Goal: Task Accomplishment & Management: Use online tool/utility

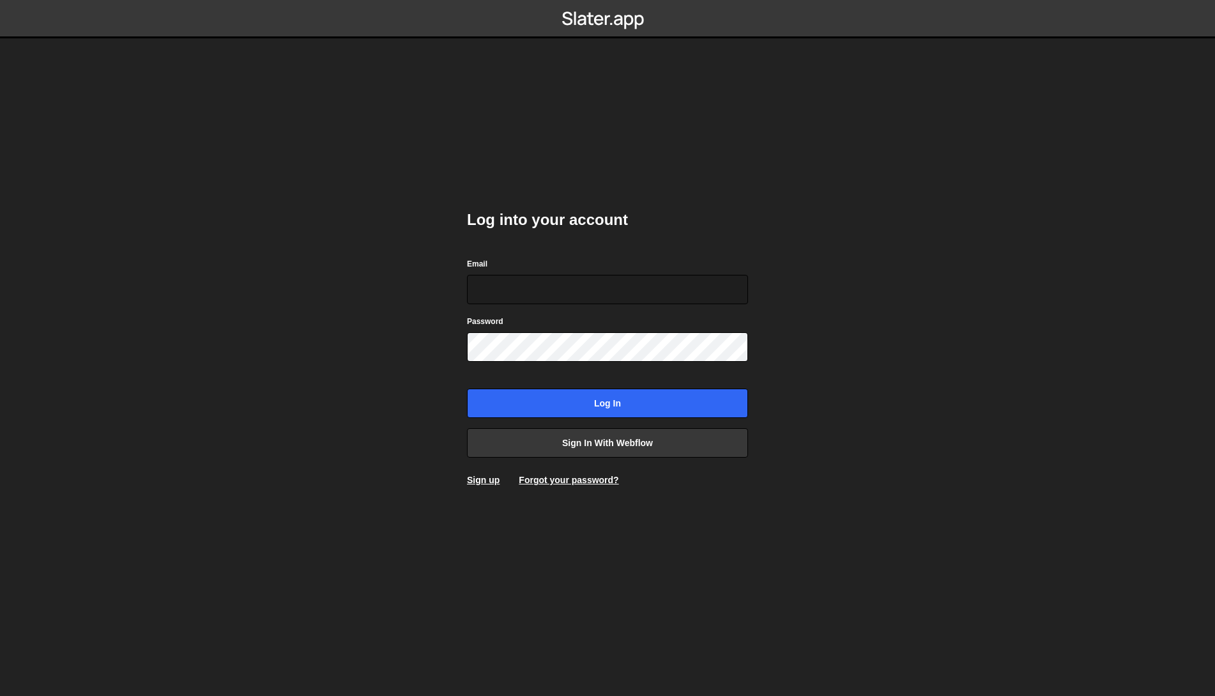
click at [692, 271] on div "Email" at bounding box center [607, 280] width 281 height 47
click at [691, 286] on input "Email" at bounding box center [607, 289] width 281 height 29
click at [608, 0] on com-1password-button at bounding box center [608, 0] width 0 height 0
type input "info@farewellmedia.com"
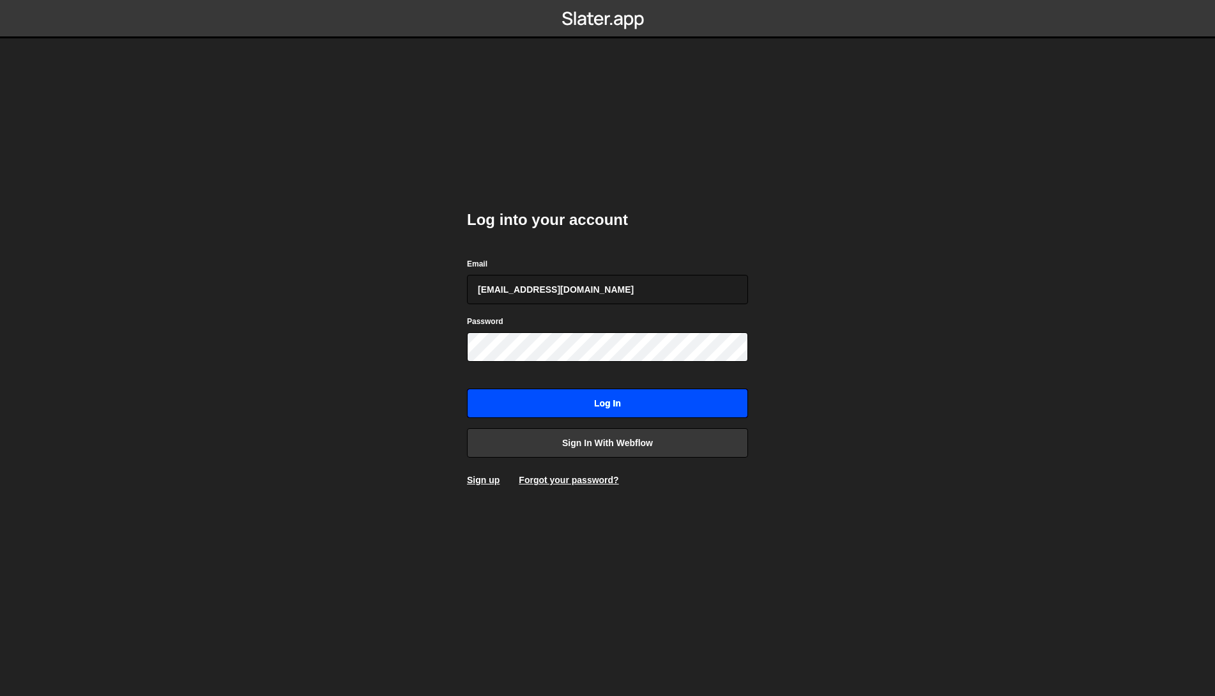
click at [613, 399] on input "Log in" at bounding box center [607, 402] width 281 height 29
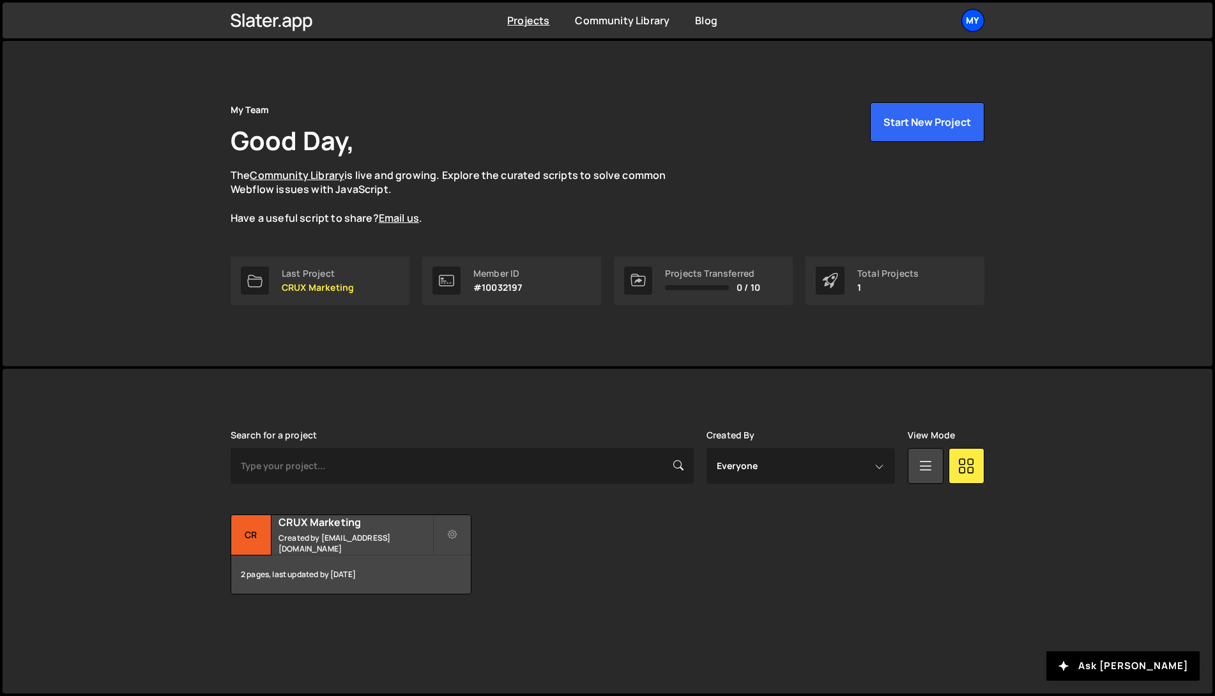
click at [969, 13] on div "My" at bounding box center [972, 20] width 23 height 23
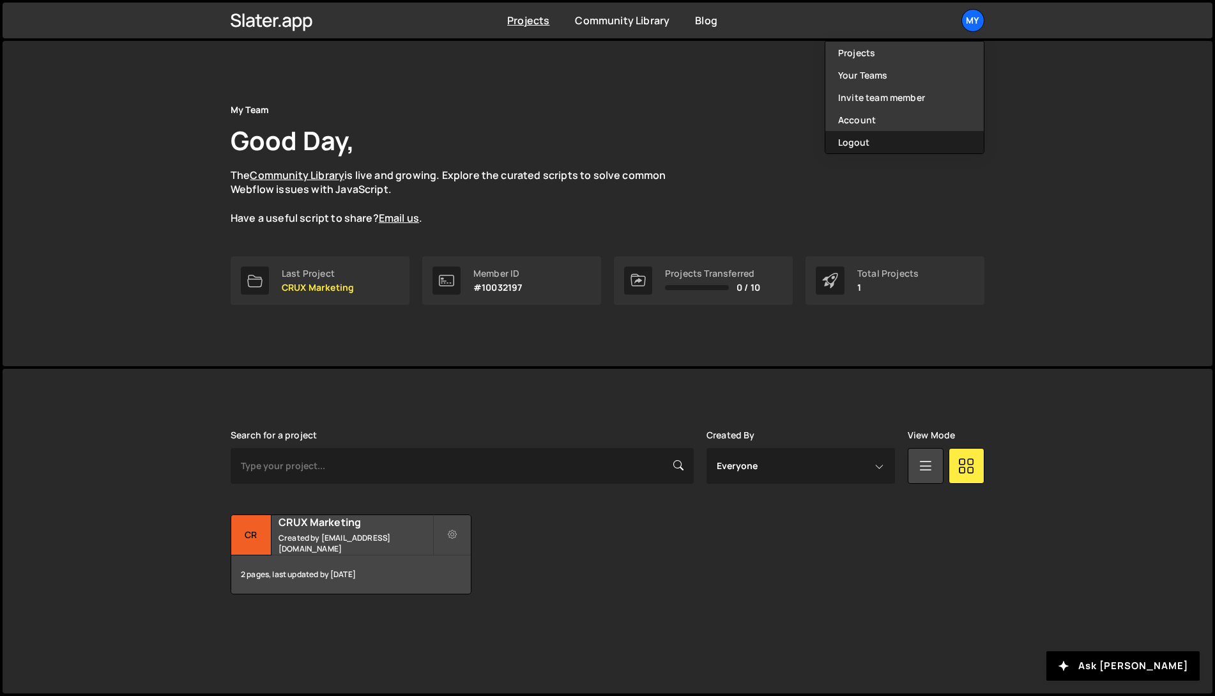
click at [899, 137] on button "Logout" at bounding box center [904, 142] width 158 height 22
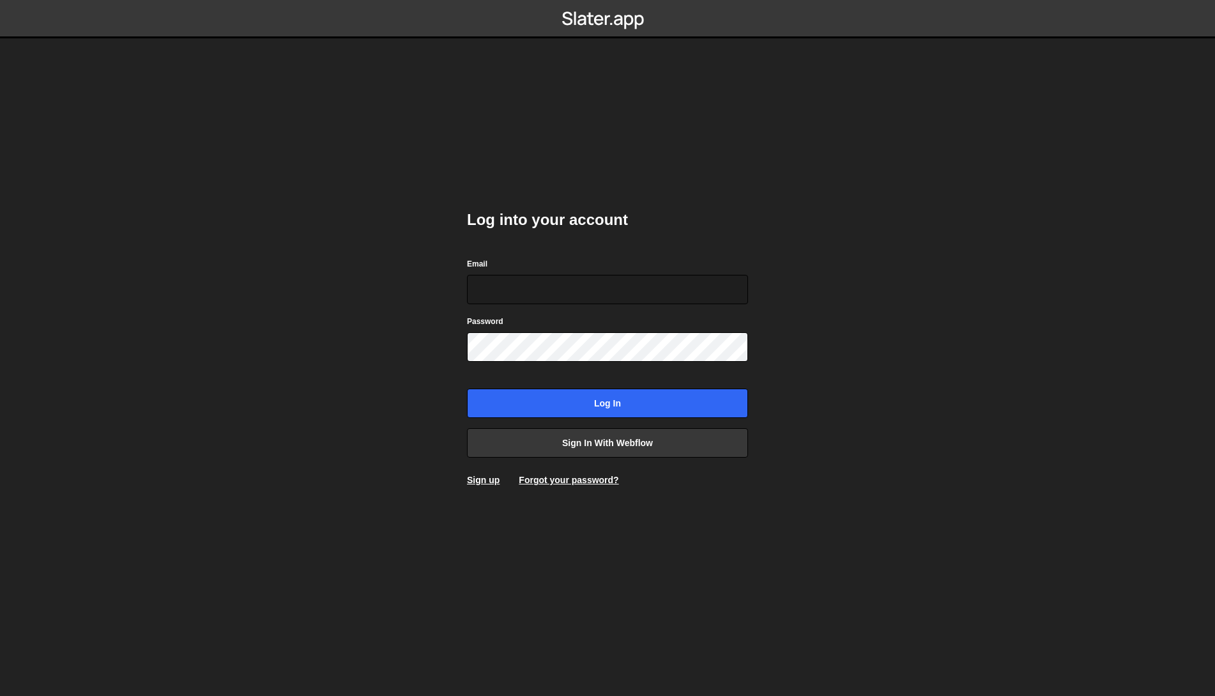
click at [608, 0] on com-1password-button at bounding box center [608, 0] width 0 height 0
type input "[EMAIL_ADDRESS][DOMAIN_NAME]"
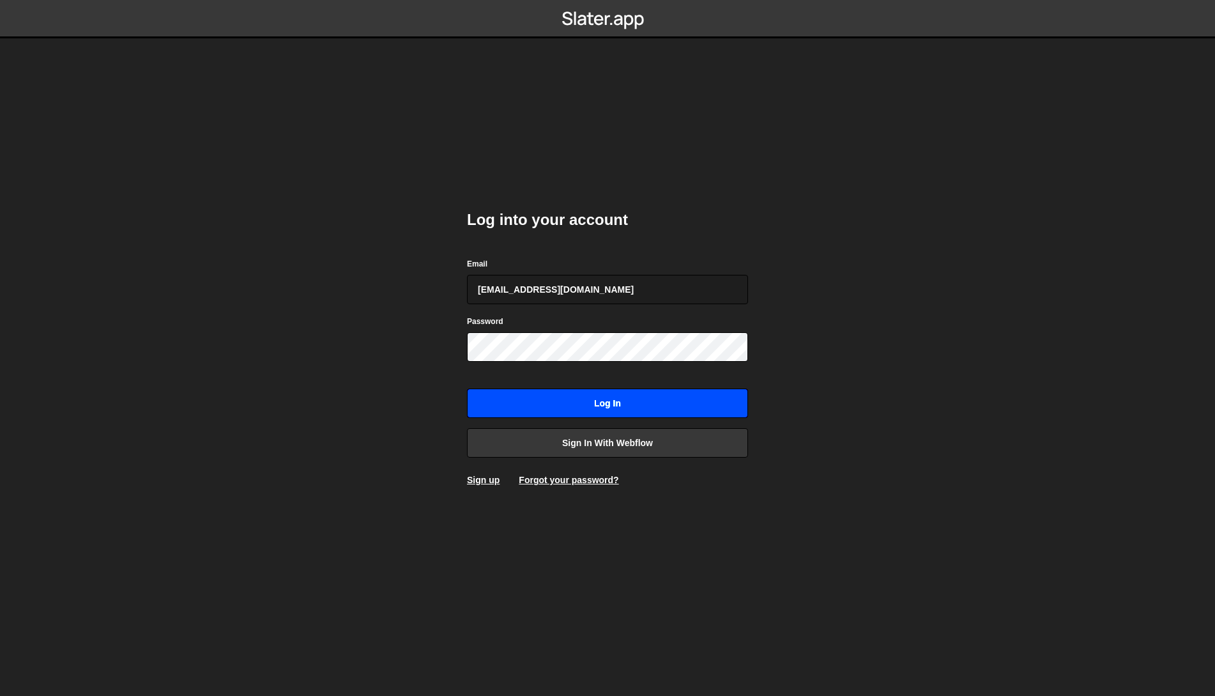
click at [554, 403] on input "Log in" at bounding box center [607, 402] width 281 height 29
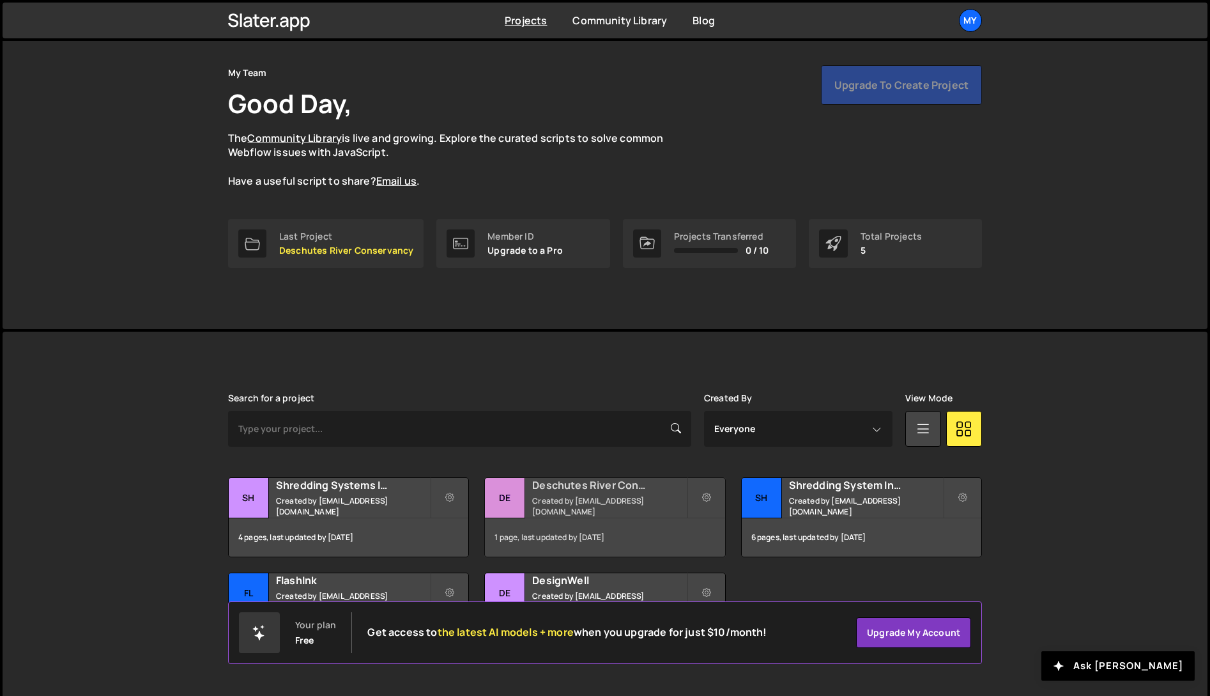
scroll to position [57, 0]
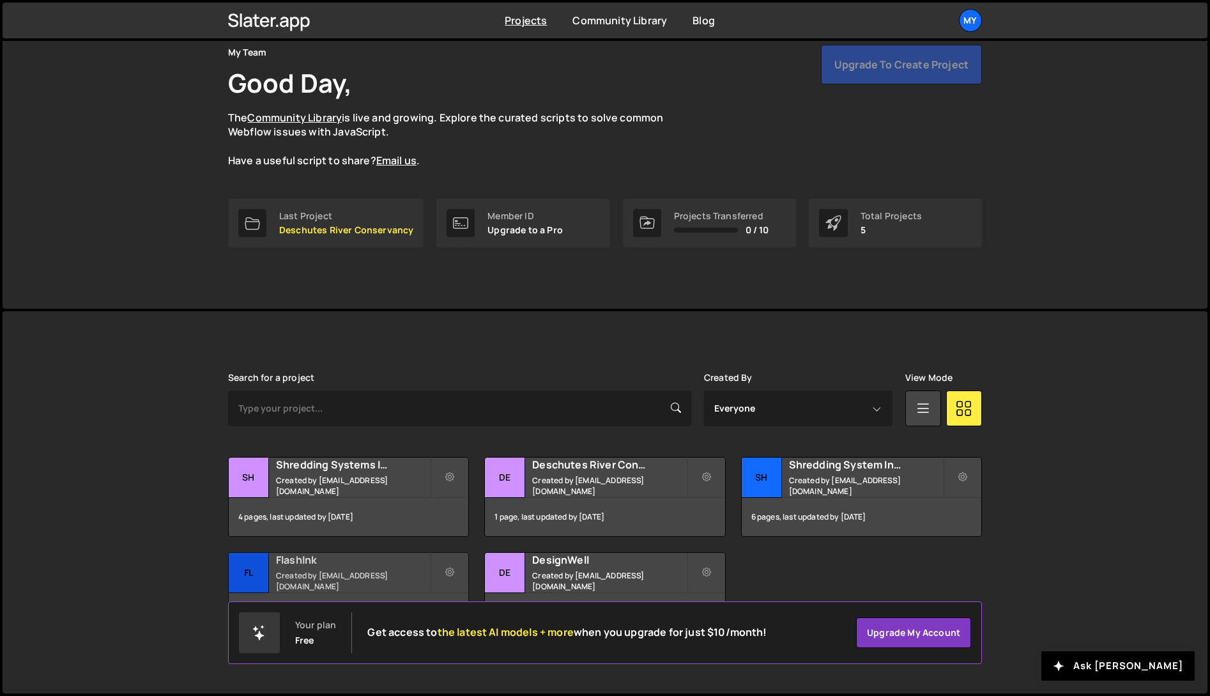
click at [424, 567] on h2 "FlashInk" at bounding box center [353, 560] width 154 height 14
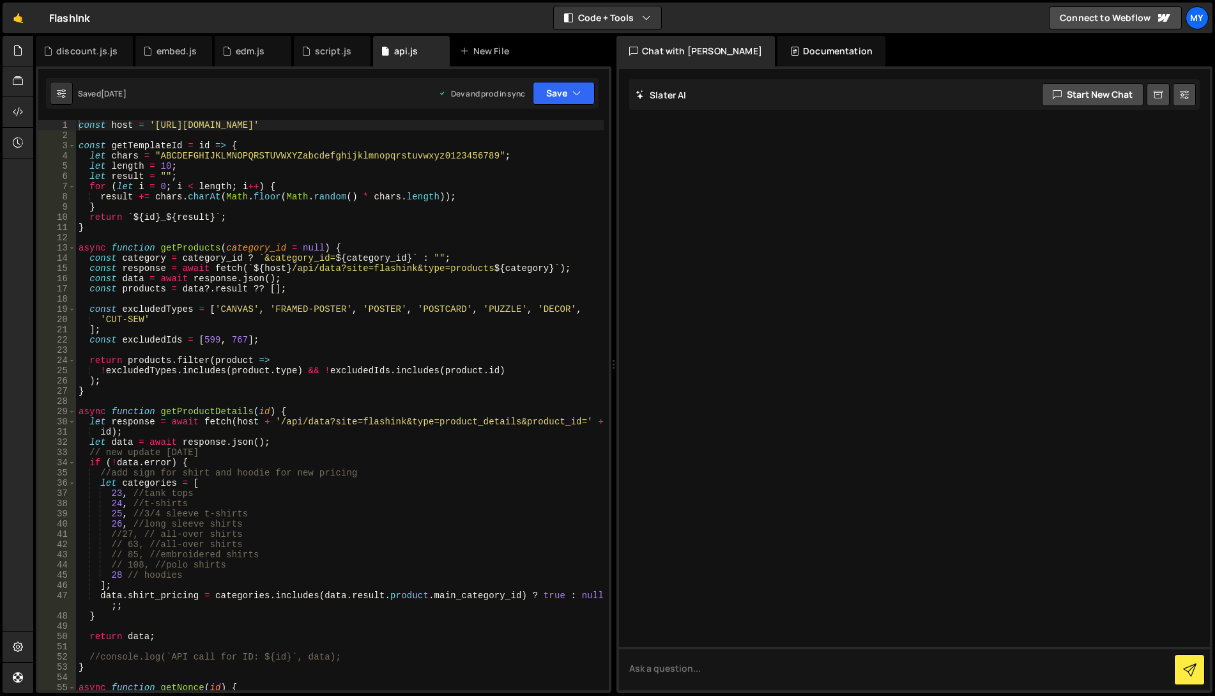
scroll to position [153, 0]
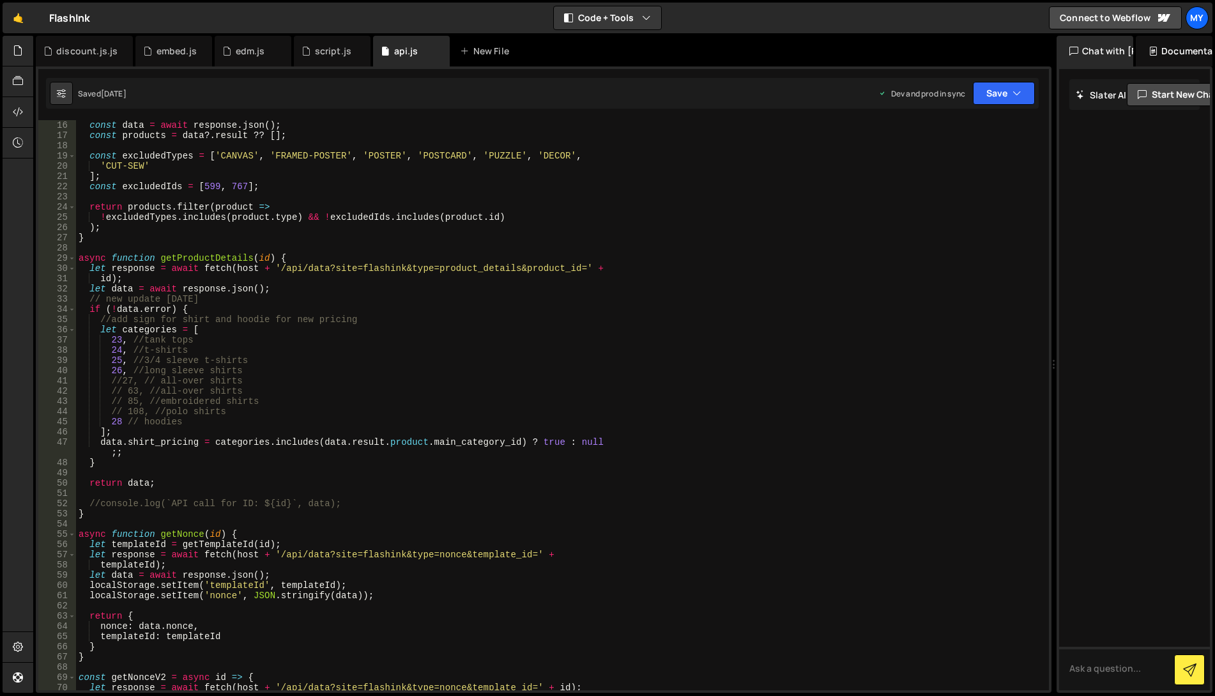
drag, startPoint x: 614, startPoint y: 73, endPoint x: 1046, endPoint y: 131, distance: 436.4
click at [1046, 131] on div "Files New File Javascript files 0 api.js 0 0 discount.js.js 0 0 edm.js 0 0 0" at bounding box center [624, 364] width 1182 height 657
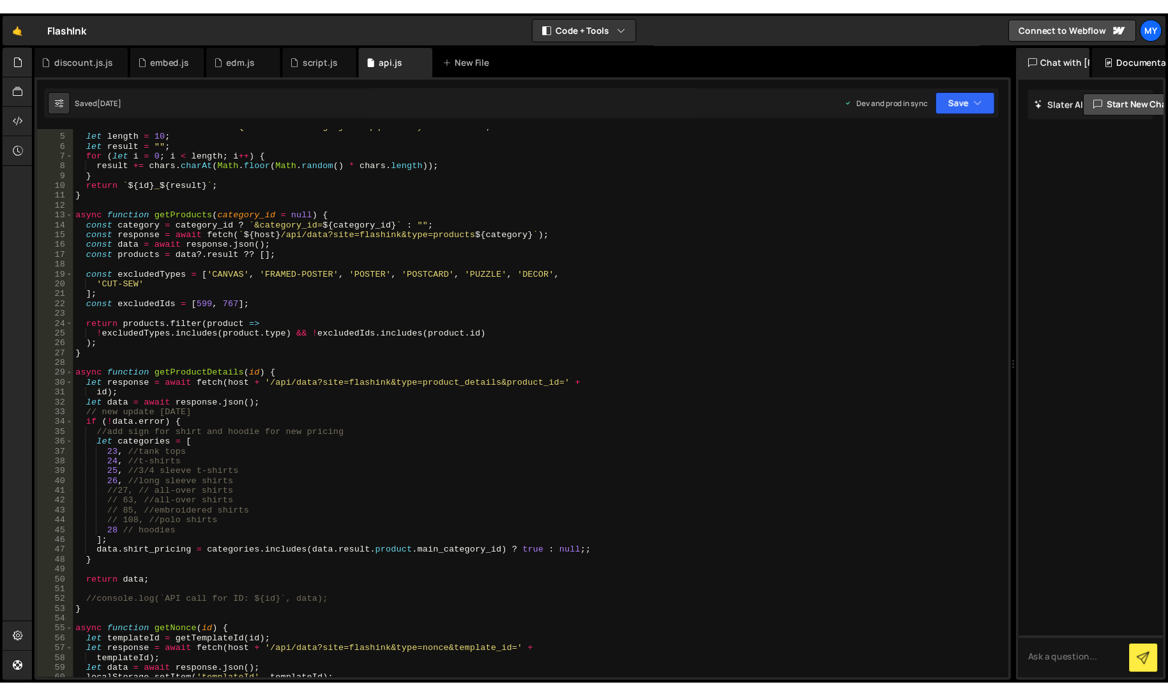
scroll to position [0, 0]
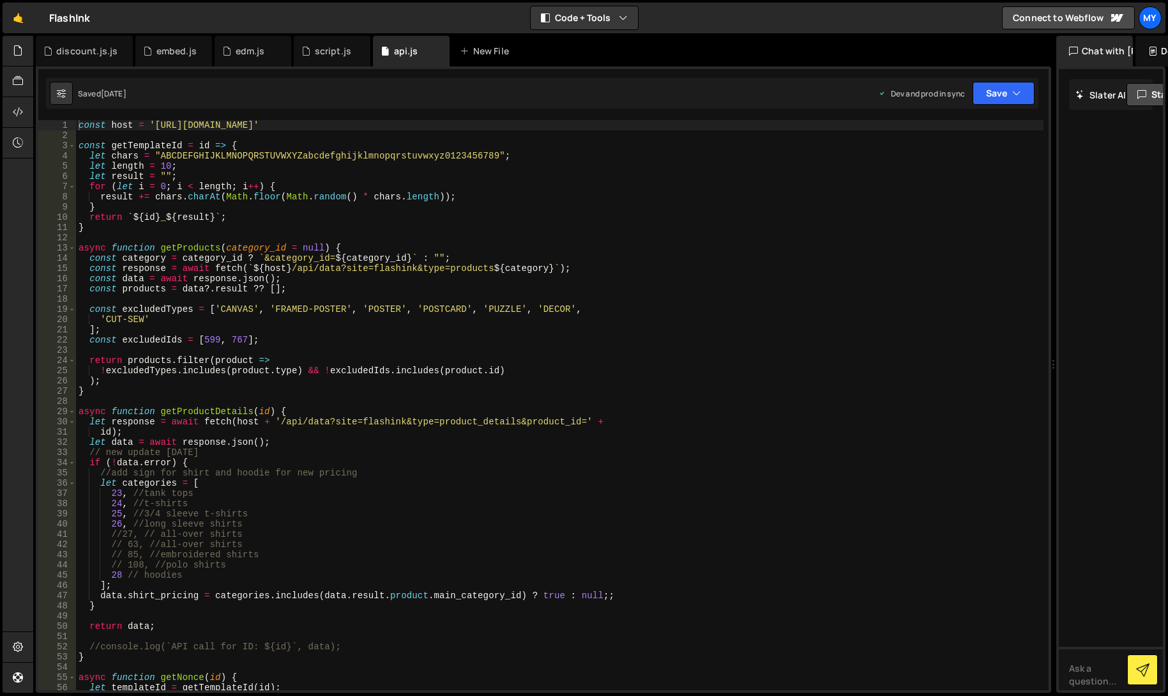
type textarea "];"
click at [399, 328] on div "const host = 'https://server.flywheelsites.com/wp-json' const getTemplateId = i…" at bounding box center [560, 415] width 968 height 590
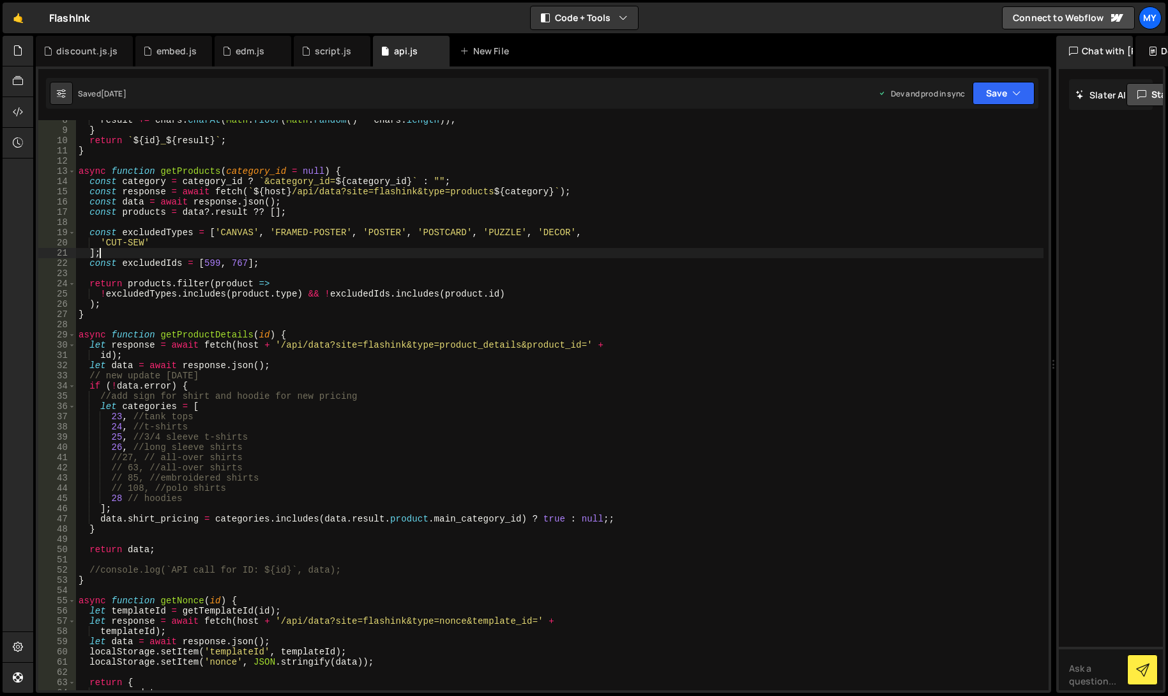
scroll to position [307, 0]
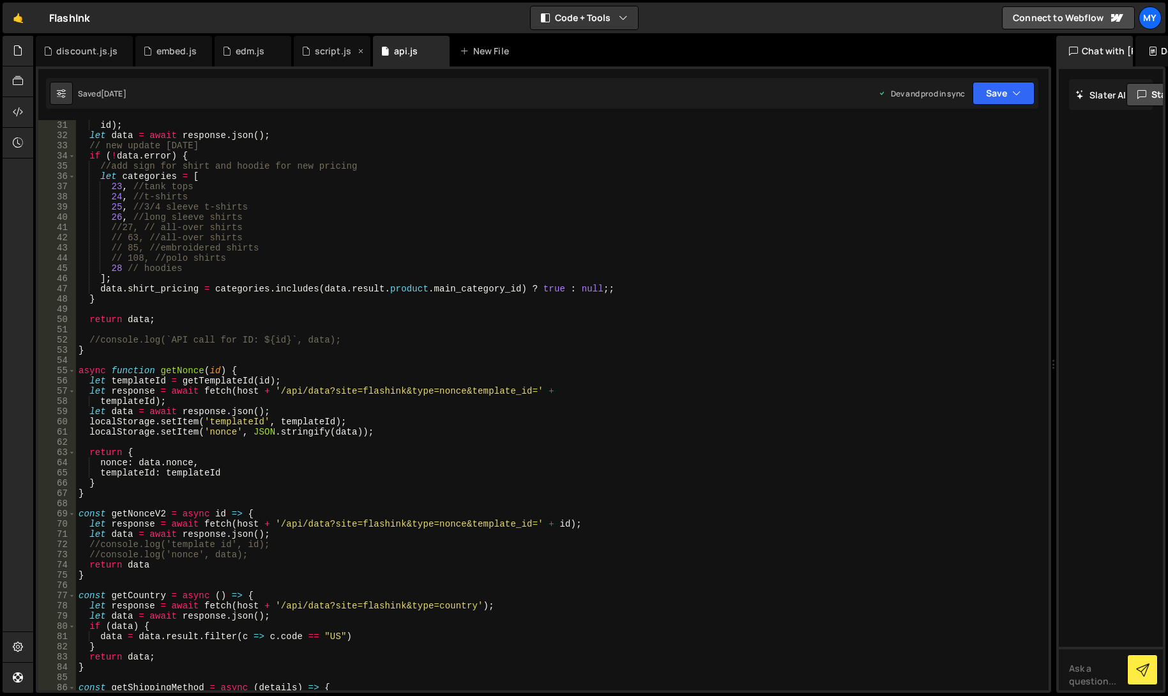
click at [317, 51] on div "script.js" at bounding box center [333, 51] width 36 height 13
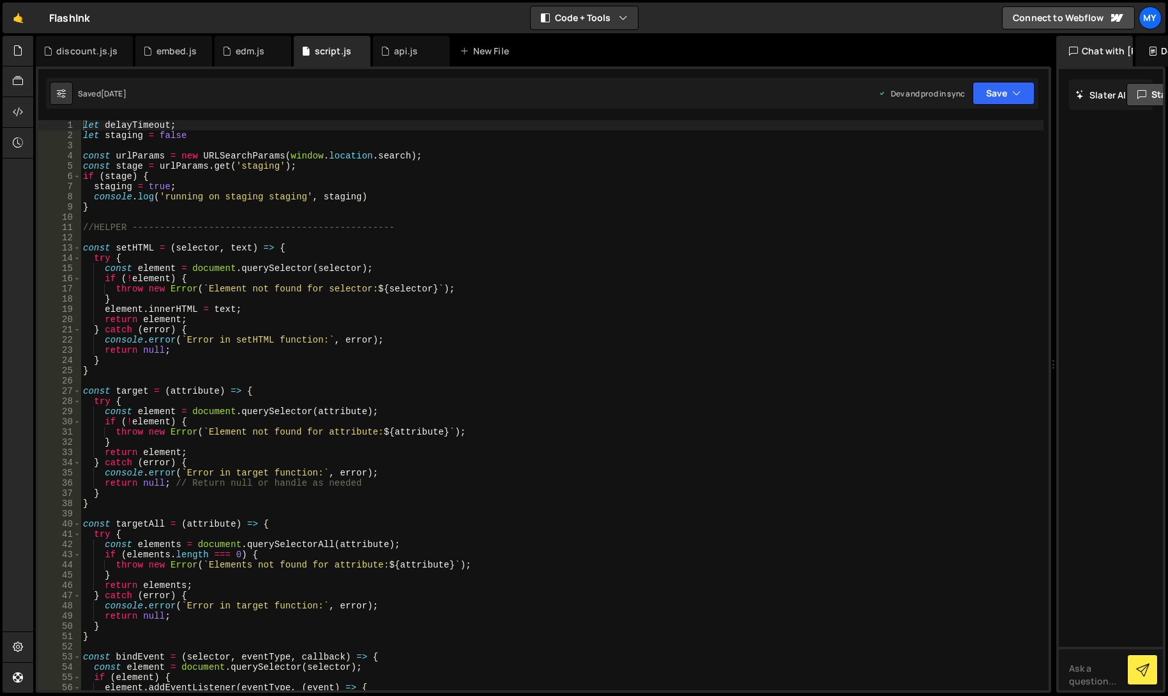
click at [268, 174] on div "let delayTimeout ; let staging = false const urlParams = new URLSearchParams ( …" at bounding box center [561, 415] width 963 height 590
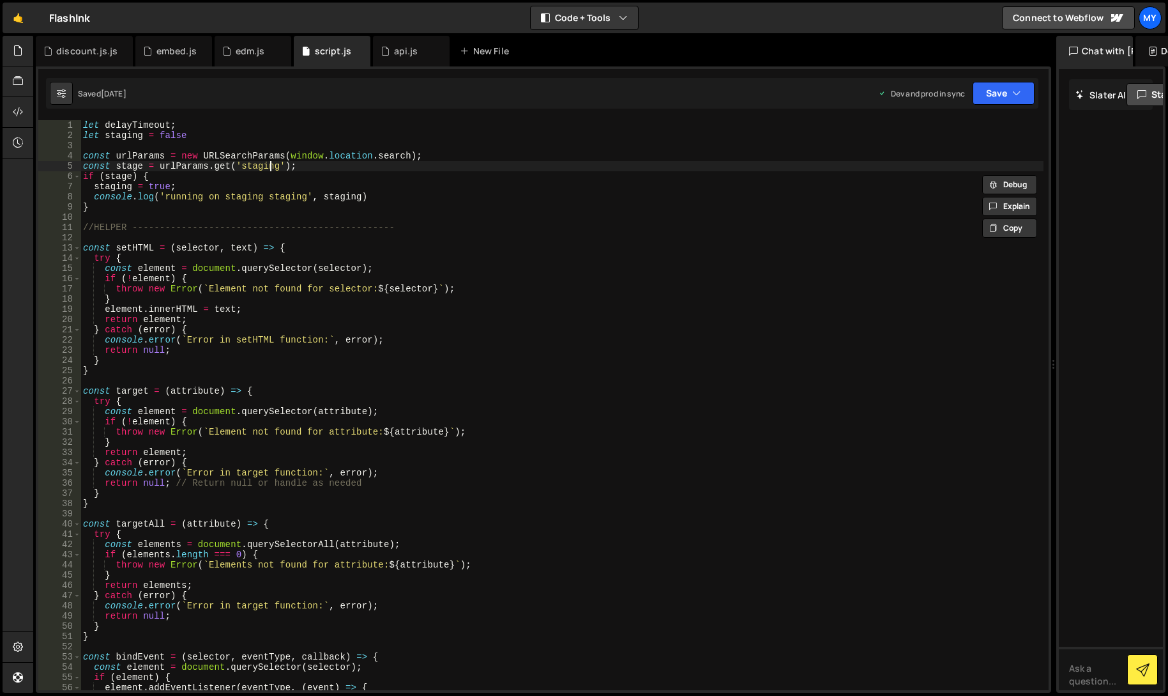
click at [268, 167] on div "let delayTimeout ; let staging = false const urlParams = new URLSearchParams ( …" at bounding box center [561, 415] width 963 height 590
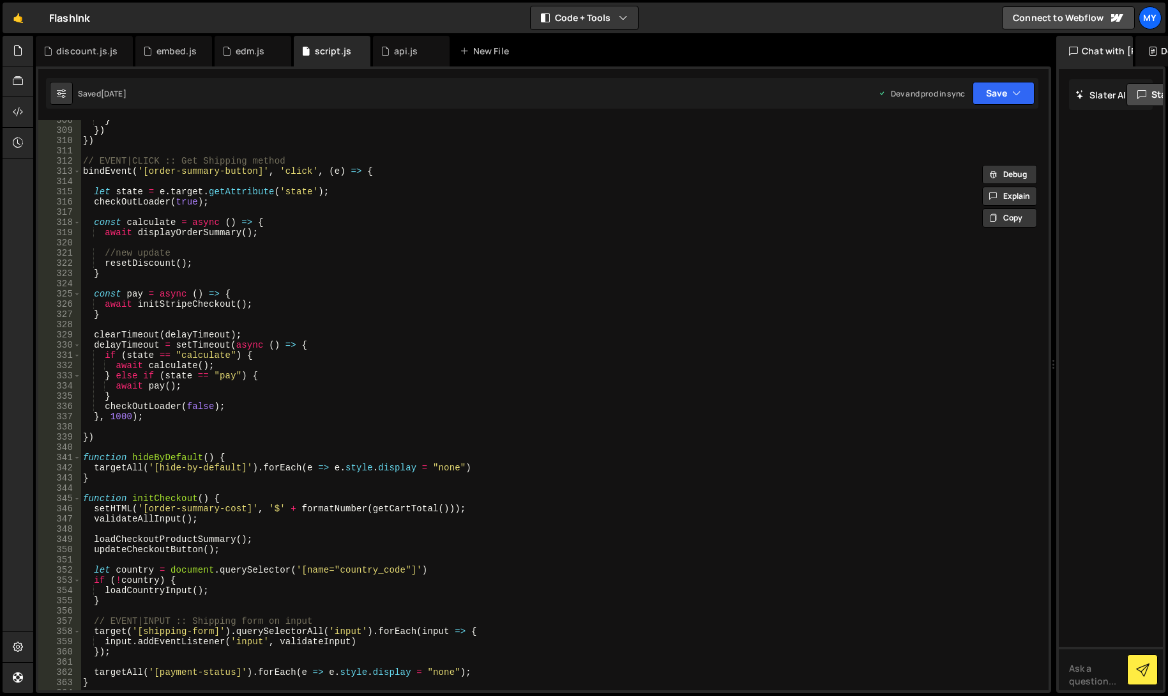
scroll to position [2778, 0]
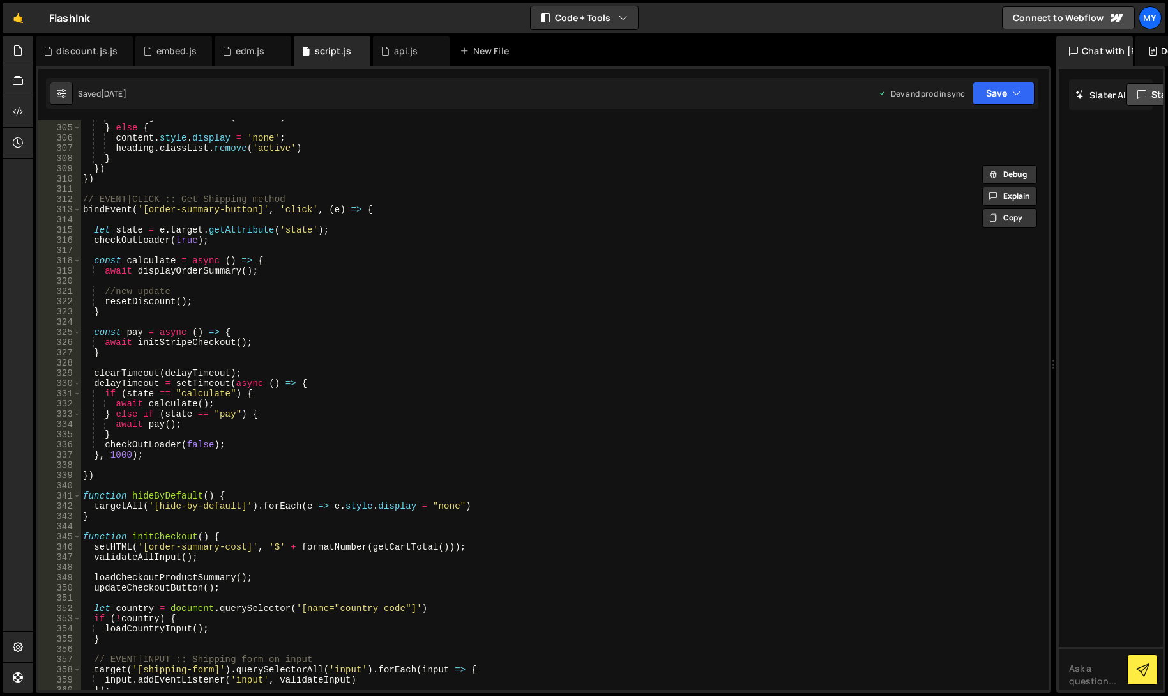
click at [372, 439] on div "heading . classList . add ( 'active' ) } else { content . style . display = 'no…" at bounding box center [561, 407] width 963 height 590
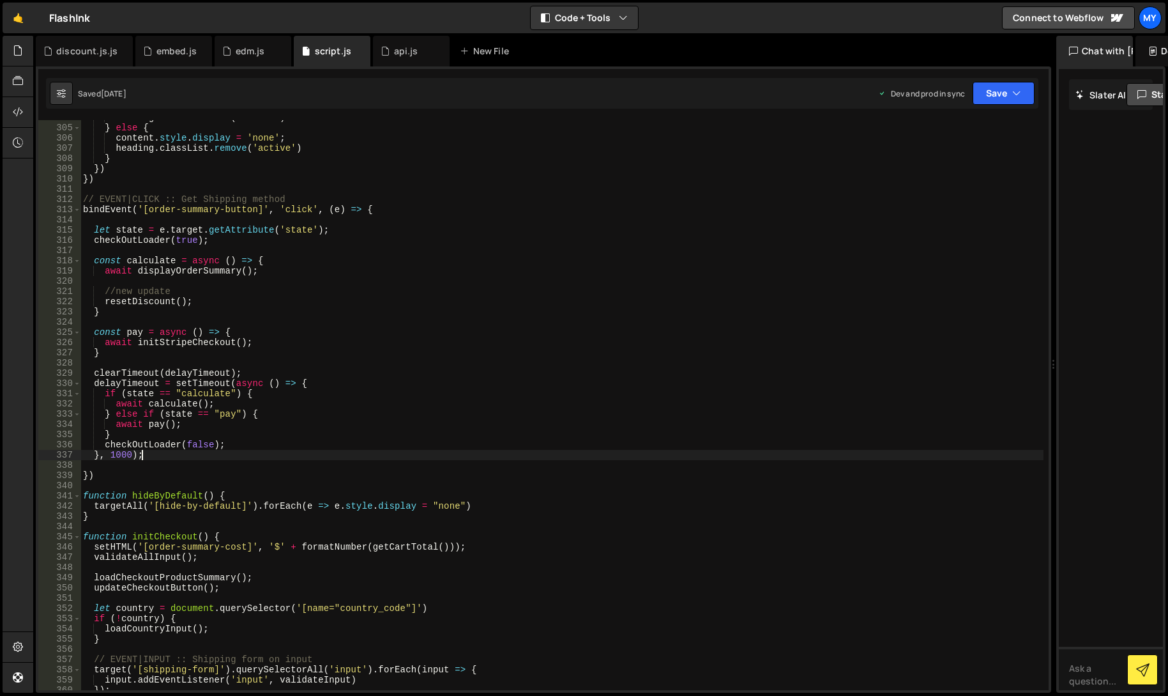
click at [372, 458] on div "heading . classList . add ( 'active' ) } else { content . style . display = 'no…" at bounding box center [561, 407] width 963 height 590
type textarea "}, 1000);"
click at [372, 485] on div "heading . classList . add ( 'active' ) } else { content . style . display = 'no…" at bounding box center [561, 407] width 963 height 590
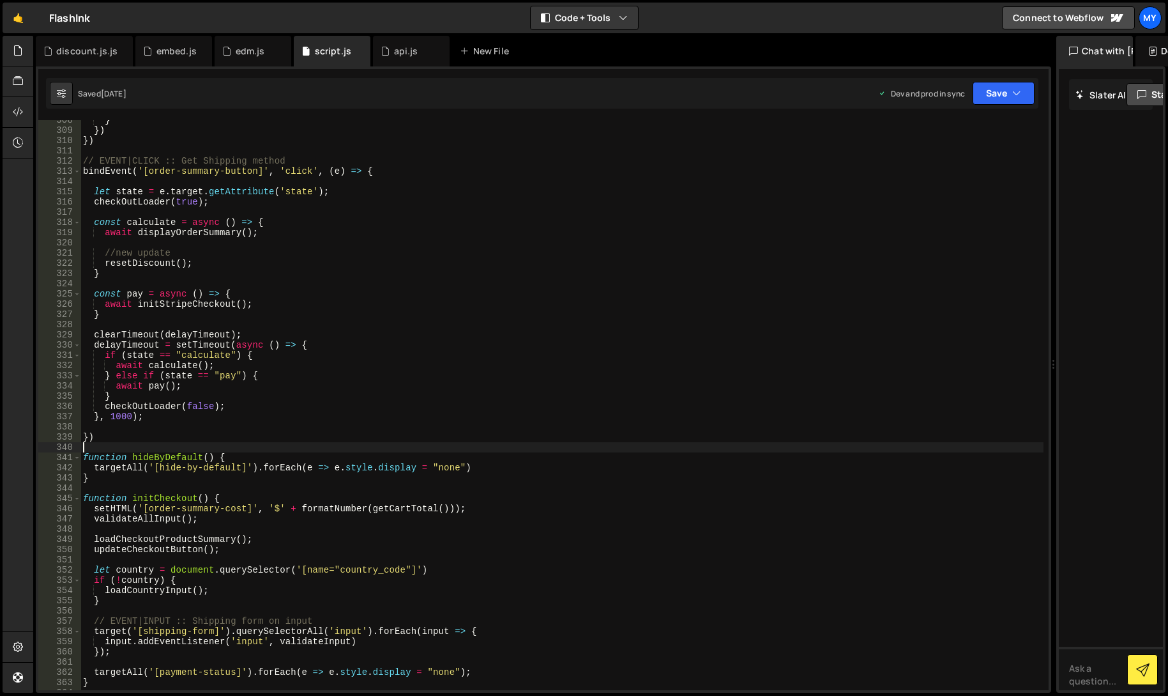
scroll to position [2847, 0]
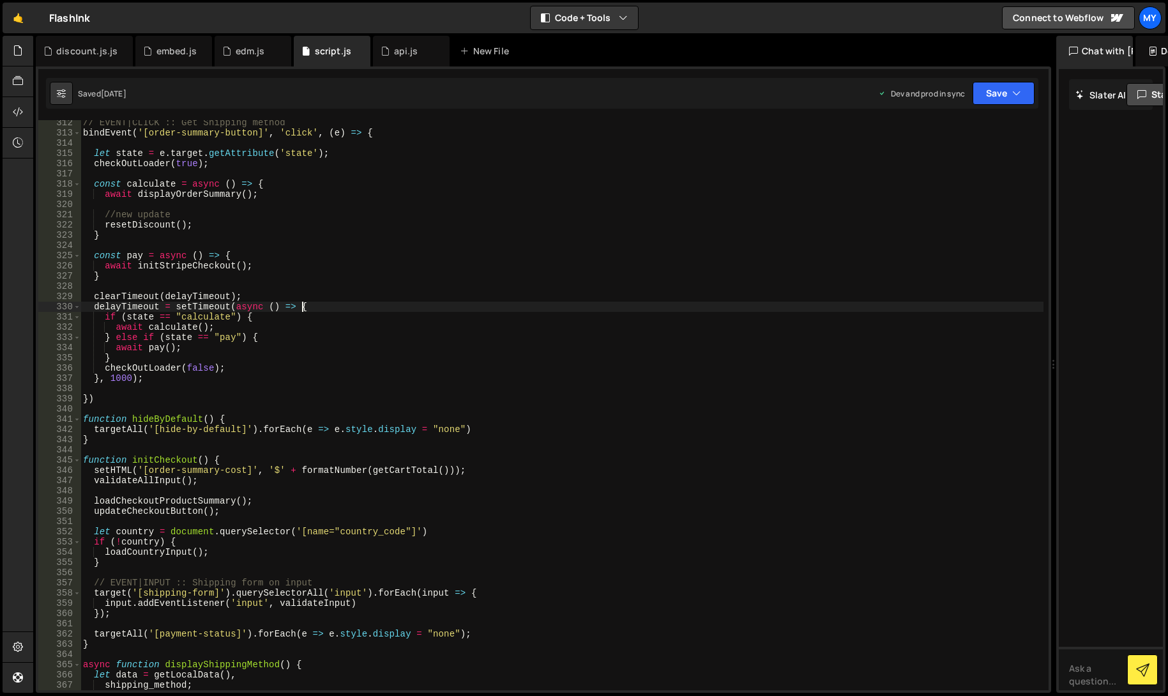
click at [675, 306] on div "// EVENT|CLICK :: Get Shipping method bindEvent ( '[order-summary-button]' , 'c…" at bounding box center [561, 413] width 963 height 590
type textarea "delayTimeout = setTimeout(async () => {"
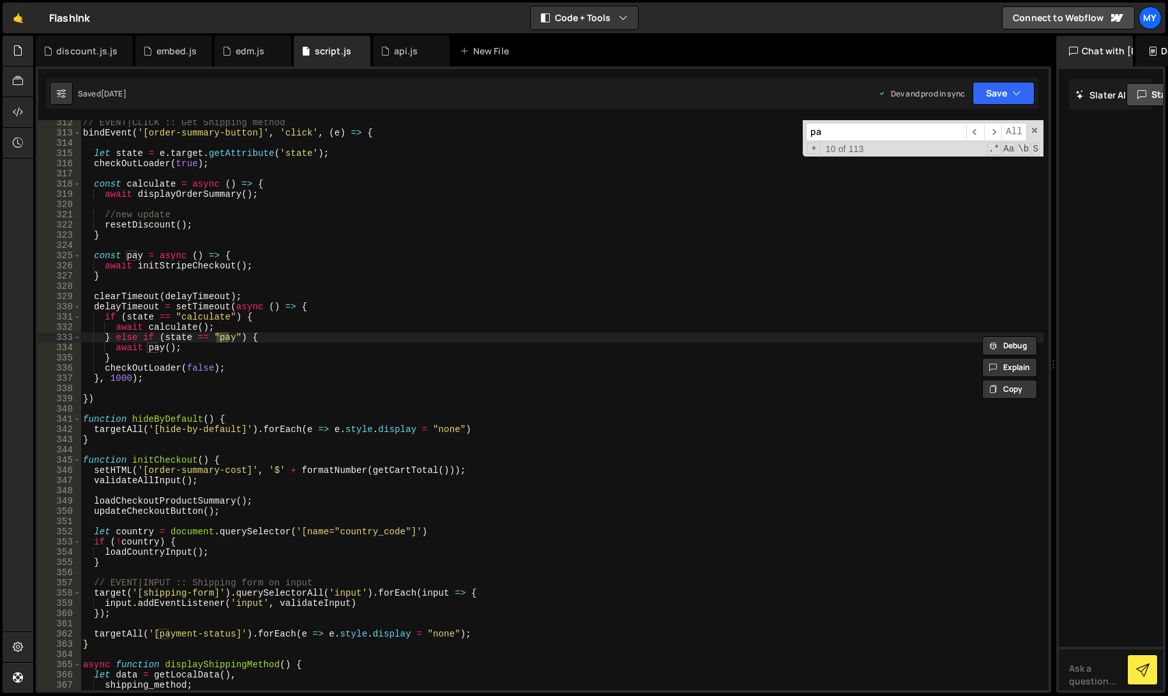
type input "pay"
type textarea "} else if (state == "pay") {"
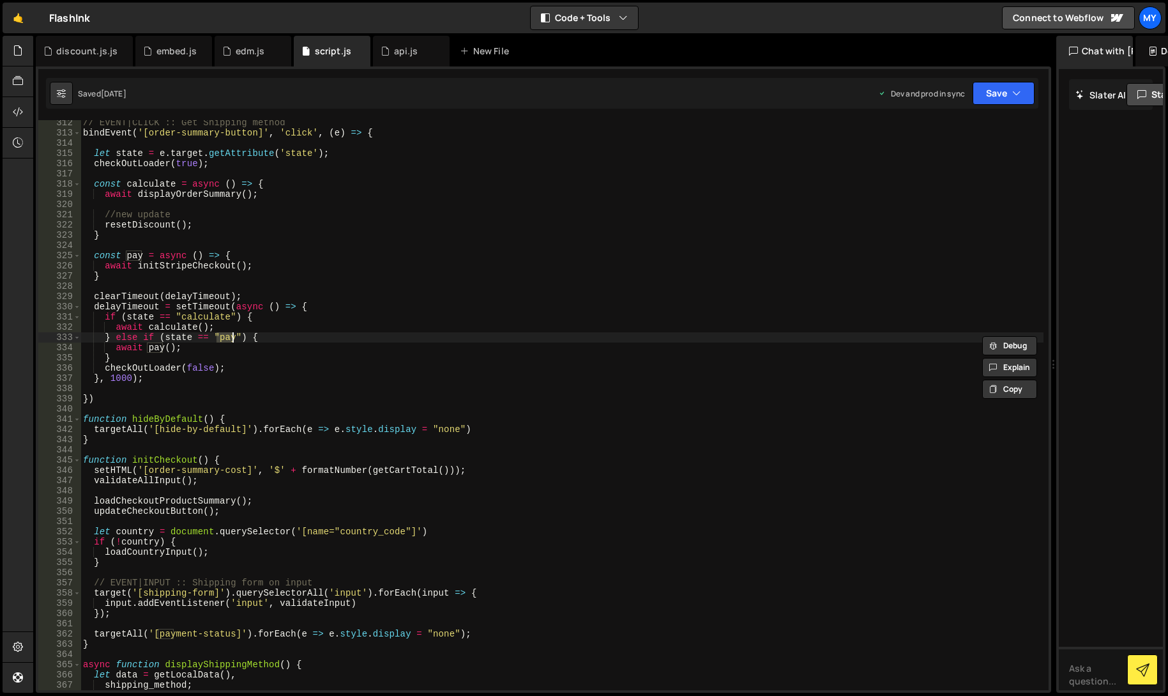
click at [668, 388] on div "// EVENT|CLICK :: Get Shipping method bindEvent ( '[order-summary-button]' , 'c…" at bounding box center [561, 413] width 963 height 590
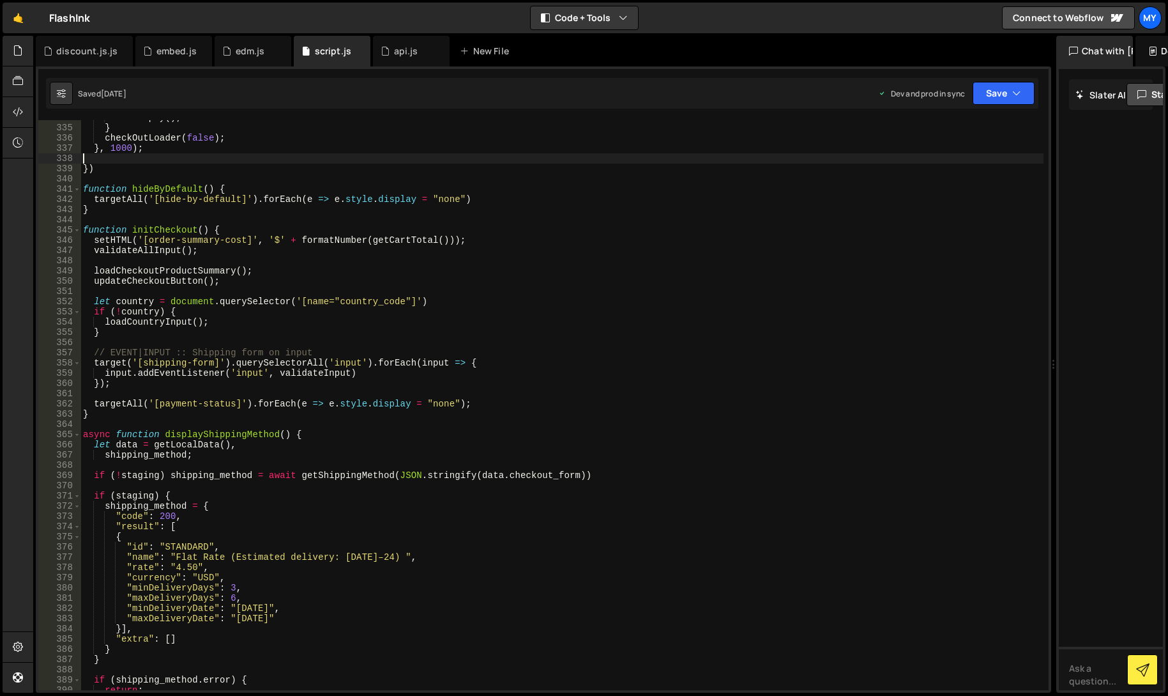
scroll to position [3052, 0]
click at [268, 403] on div "await pay ( ) ; } checkOutLoader ( false ) ; } , 1000 ) ; }) function hideByDef…" at bounding box center [561, 407] width 963 height 590
type textarea "//processProductsInBatches();"
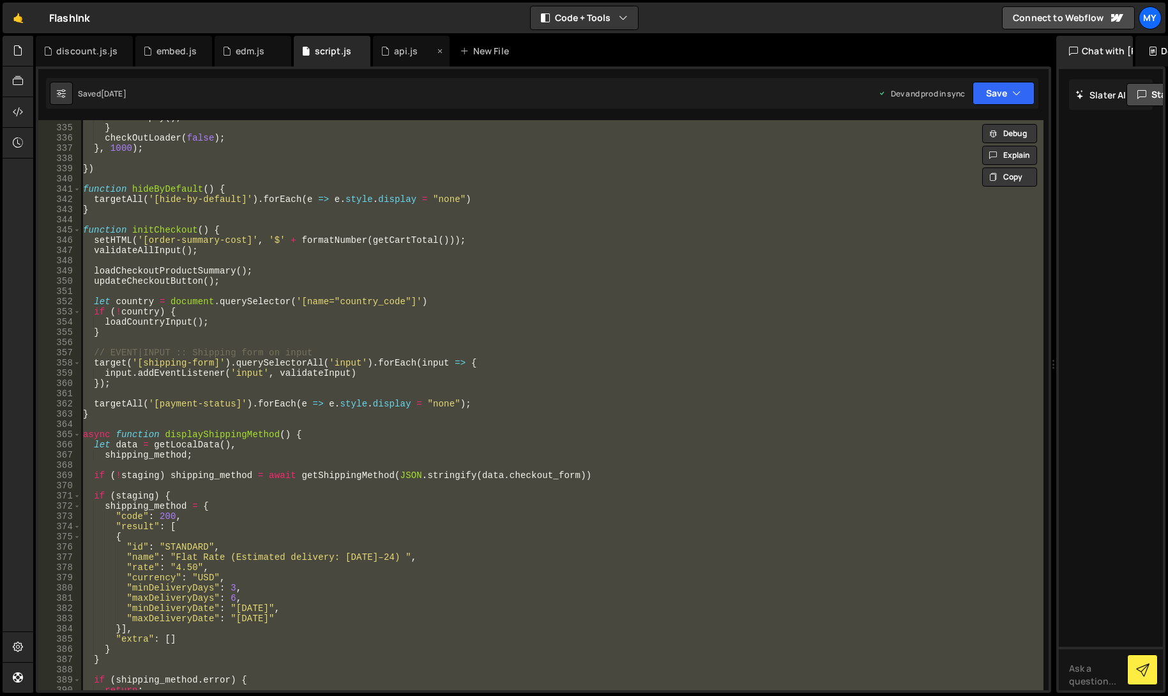
click at [388, 54] on div "api.js" at bounding box center [408, 51] width 54 height 13
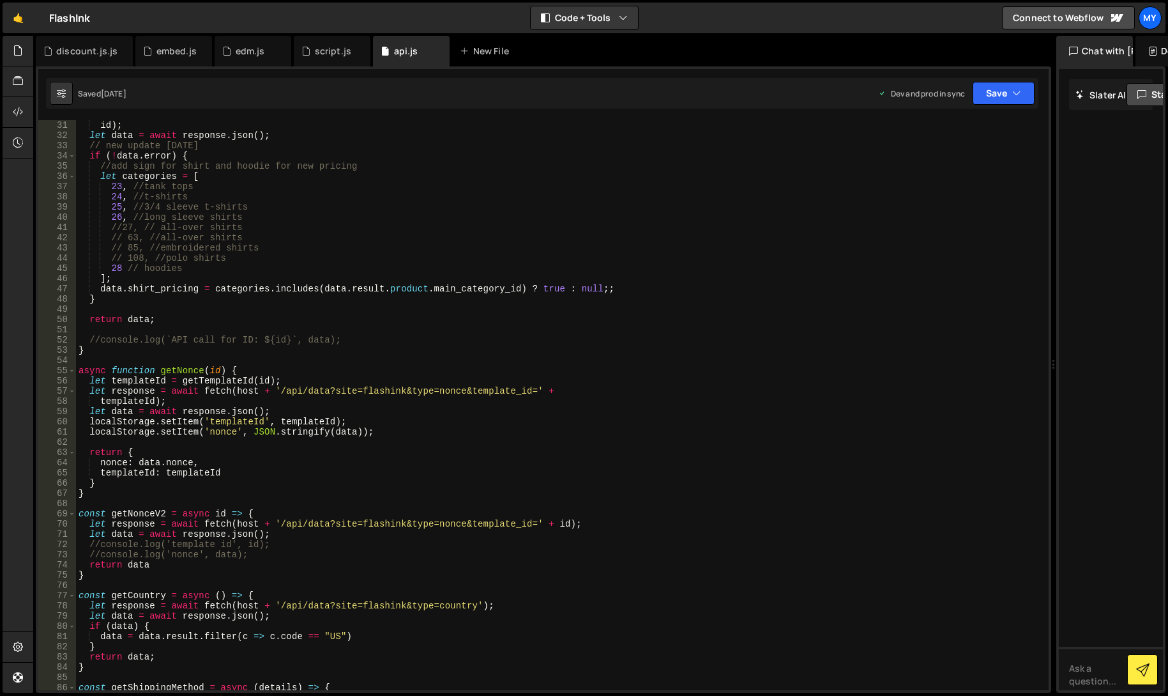
click at [569, 363] on div "id ) ; let data = await response . json ( ) ; // new update 5/13/2025 if ( ! da…" at bounding box center [560, 415] width 968 height 590
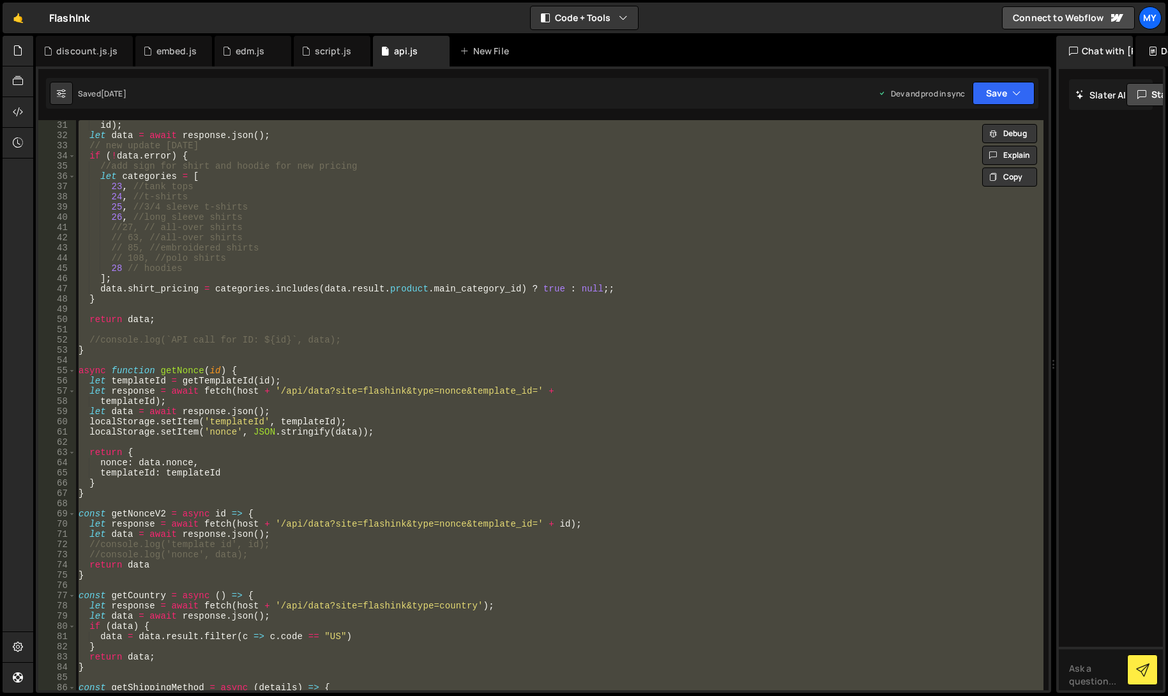
click at [881, 346] on div "id ) ; let data = await response . json ( ) ; // new update 5/13/2025 if ( ! da…" at bounding box center [560, 405] width 968 height 570
type textarea "}"
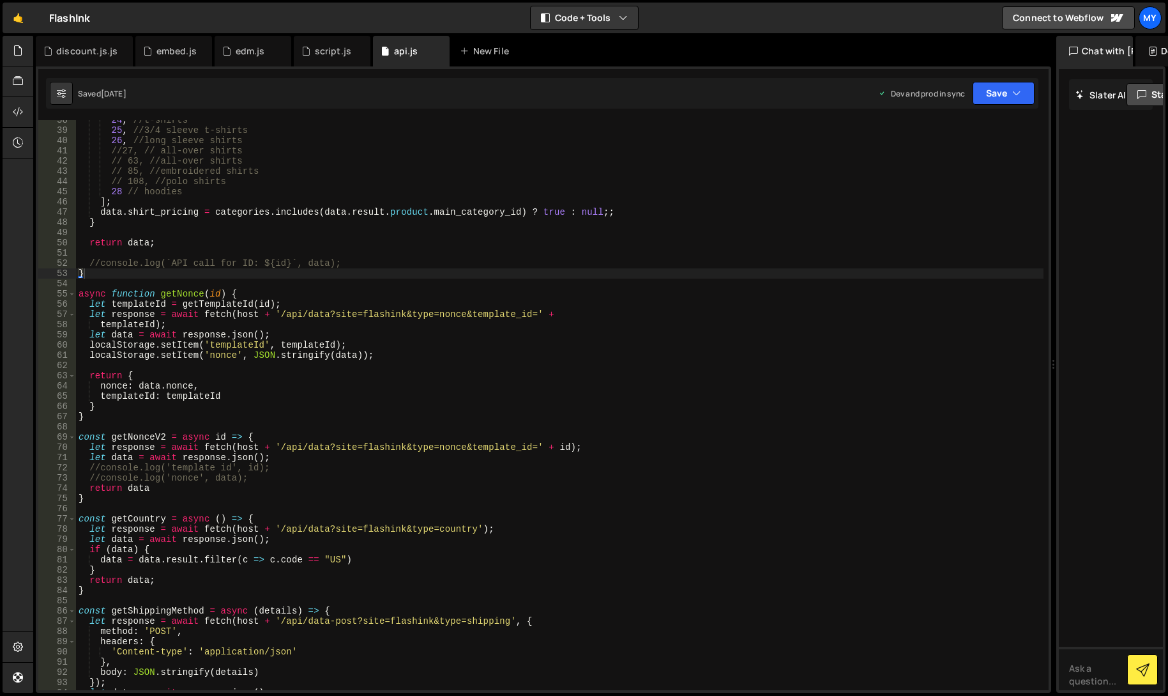
scroll to position [307, 0]
